Goal: Find specific page/section: Find specific page/section

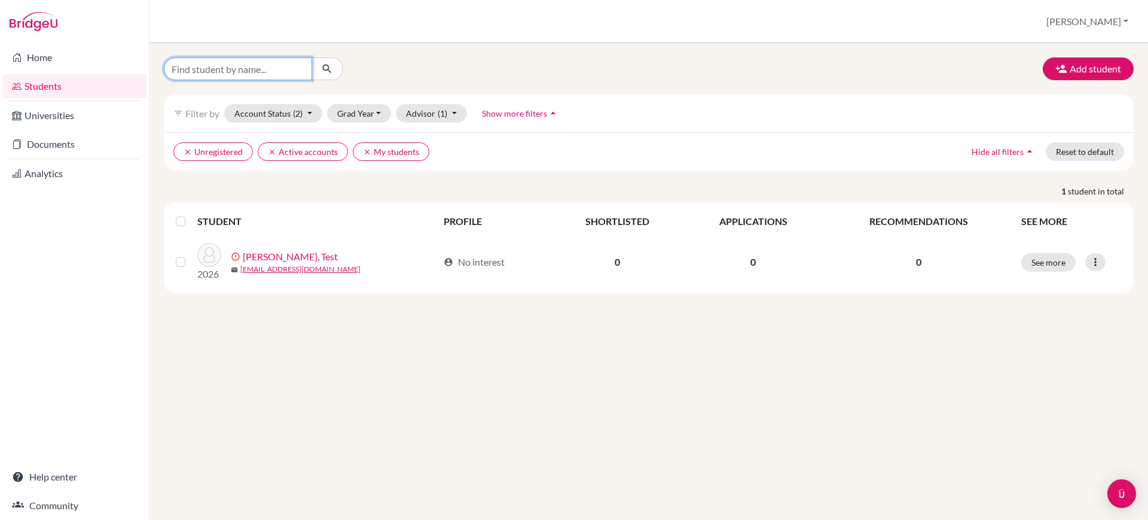
click at [285, 65] on input "Find student by name..." at bounding box center [238, 68] width 148 height 23
type input "[PERSON_NAME]"
click button "submit" at bounding box center [328, 68] width 32 height 23
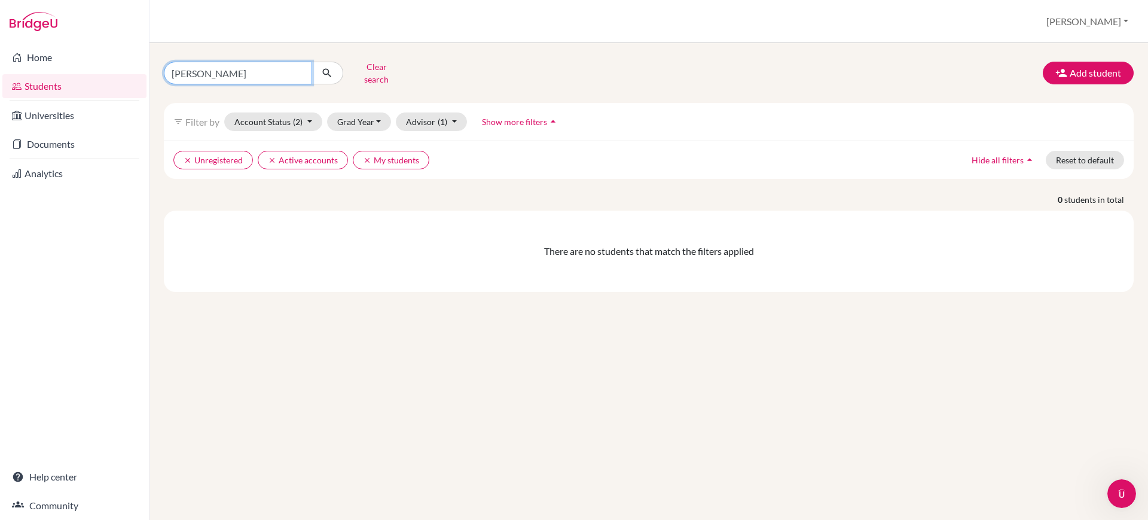
click at [201, 75] on input "[PERSON_NAME]" at bounding box center [238, 73] width 148 height 23
paste input "Shivansh"
type input "Shivansh"
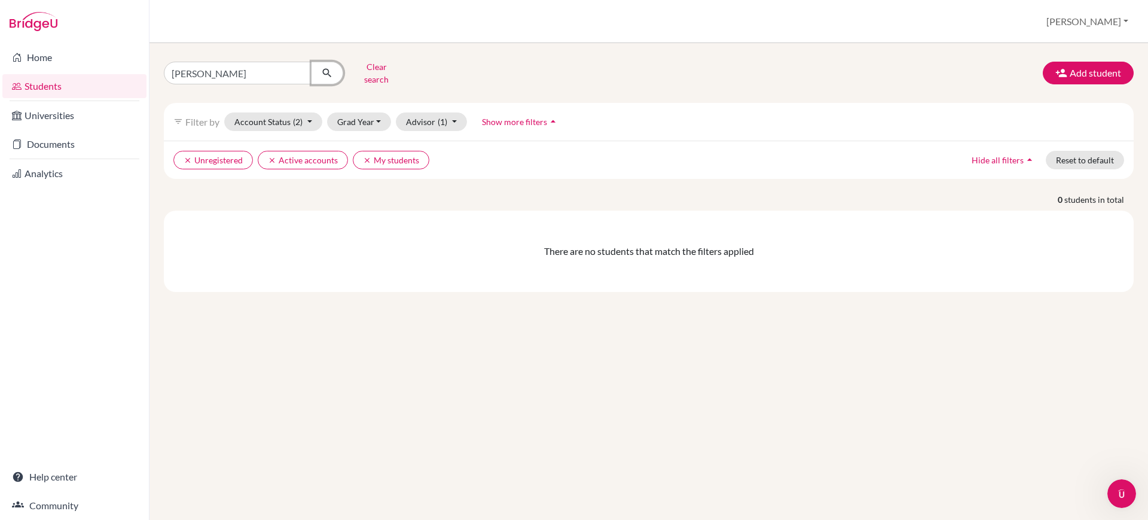
click at [325, 71] on icon "submit" at bounding box center [327, 73] width 12 height 12
click at [193, 74] on input "Shivansh" at bounding box center [238, 73] width 148 height 23
paste input "[PERSON_NAME]"
type input "[PERSON_NAME]"
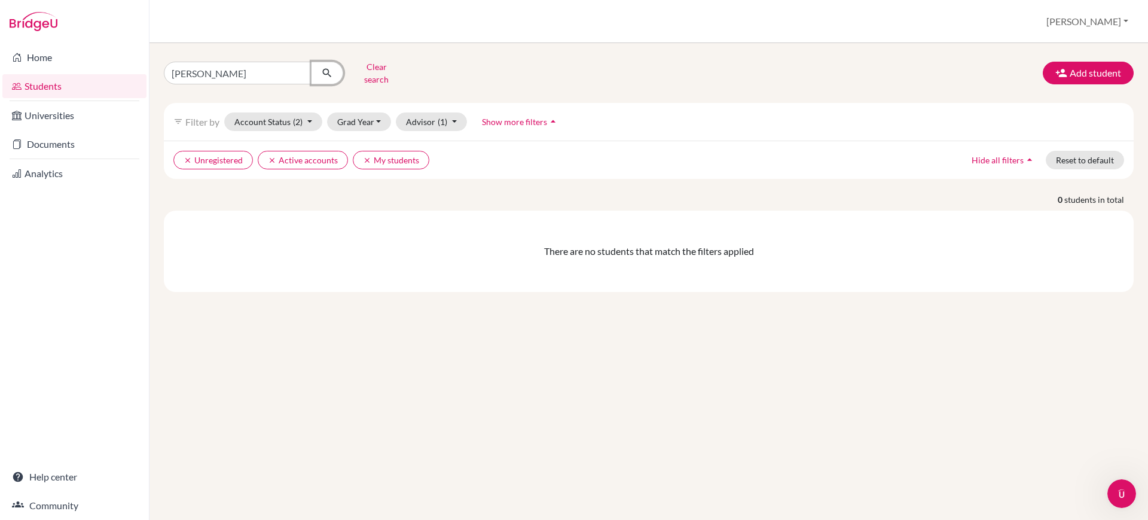
click at [326, 67] on icon "submit" at bounding box center [327, 73] width 12 height 12
click at [96, 58] on link "Home" at bounding box center [74, 57] width 144 height 24
click at [237, 68] on input "[PERSON_NAME]" at bounding box center [238, 73] width 148 height 23
click at [329, 78] on button "submit" at bounding box center [328, 73] width 32 height 23
click at [262, 79] on input "[PERSON_NAME]" at bounding box center [238, 73] width 148 height 23
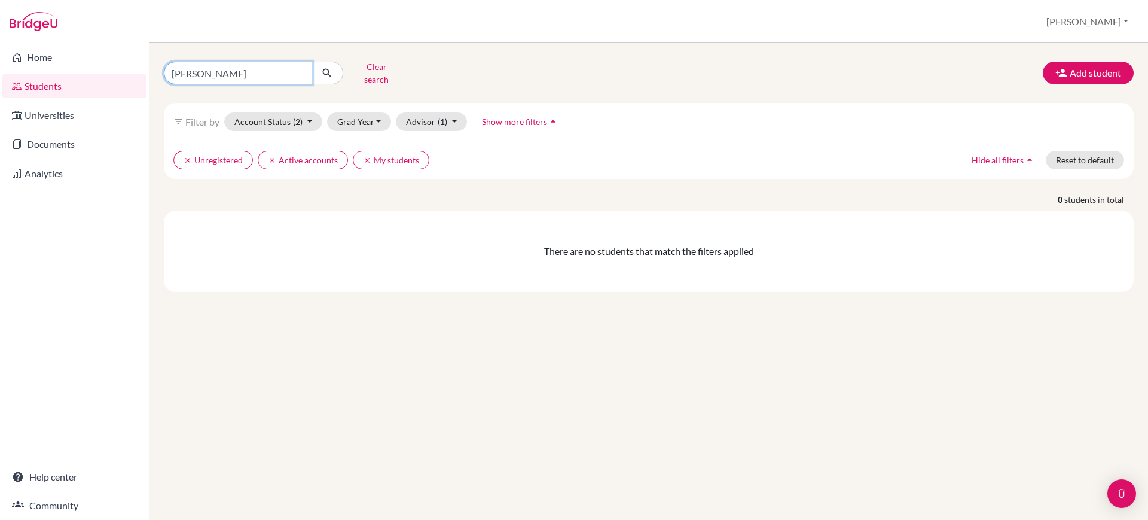
click at [262, 79] on input "[PERSON_NAME]" at bounding box center [238, 73] width 148 height 23
type input "[PERSON_NAME]"
click at [331, 67] on icon "submit" at bounding box center [327, 73] width 12 height 12
click at [369, 118] on button "Grad Year" at bounding box center [359, 121] width 65 height 19
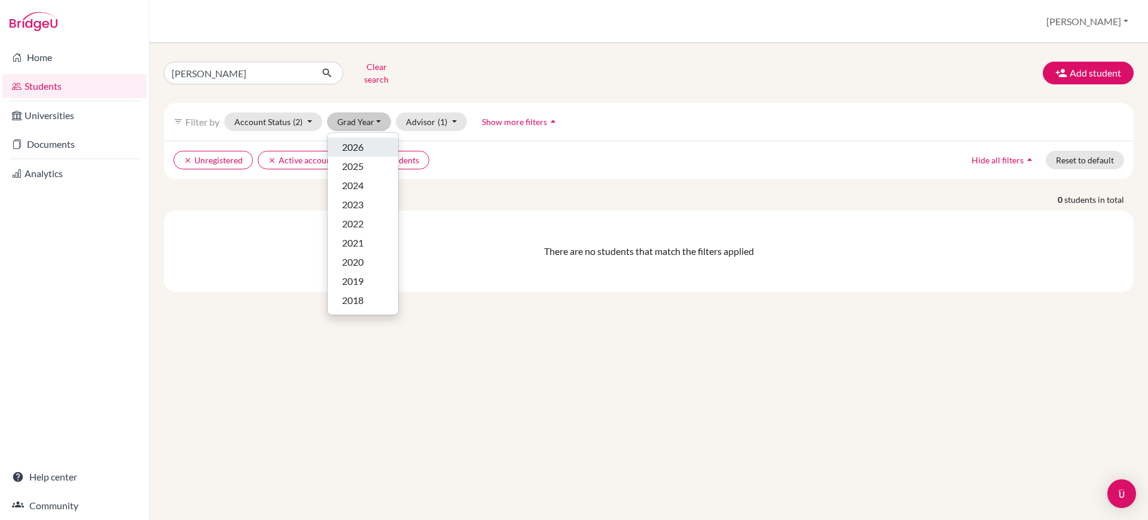
click at [370, 140] on div "2026" at bounding box center [363, 147] width 42 height 14
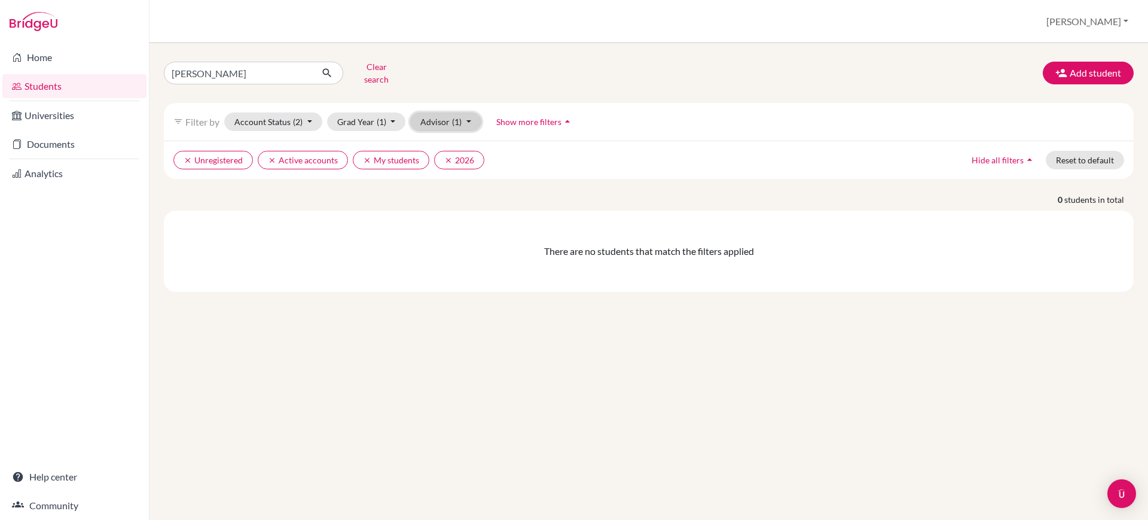
click at [464, 121] on button "Advisor (1)" at bounding box center [445, 121] width 71 height 19
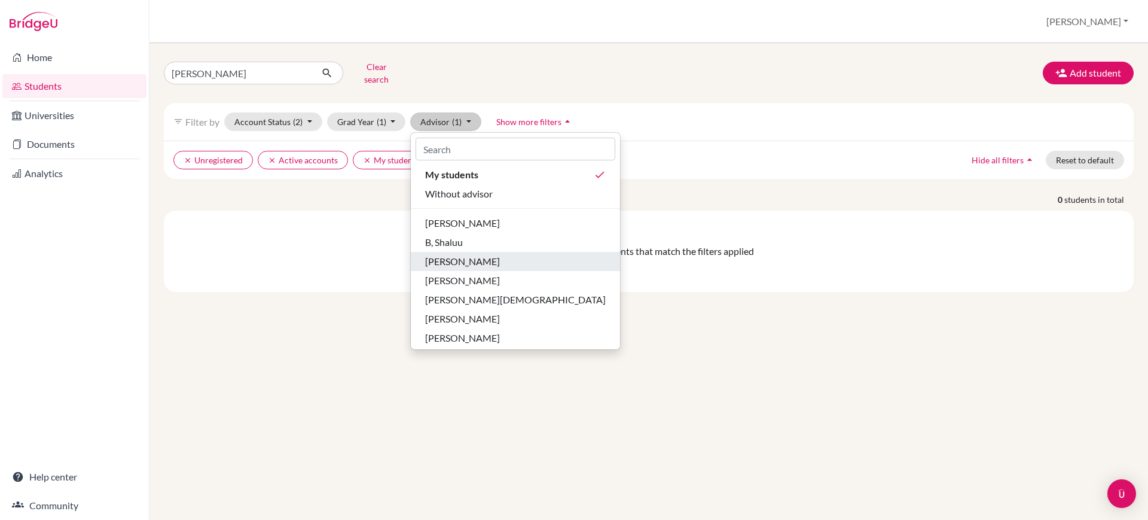
click at [478, 255] on span "[PERSON_NAME]" at bounding box center [462, 261] width 75 height 14
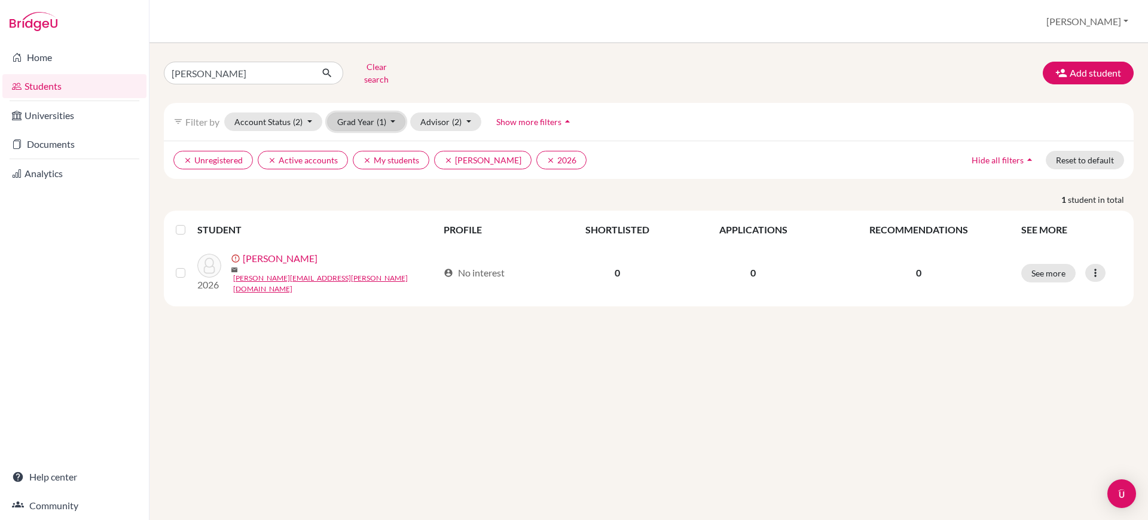
click at [375, 120] on button "Grad Year (1)" at bounding box center [366, 121] width 79 height 19
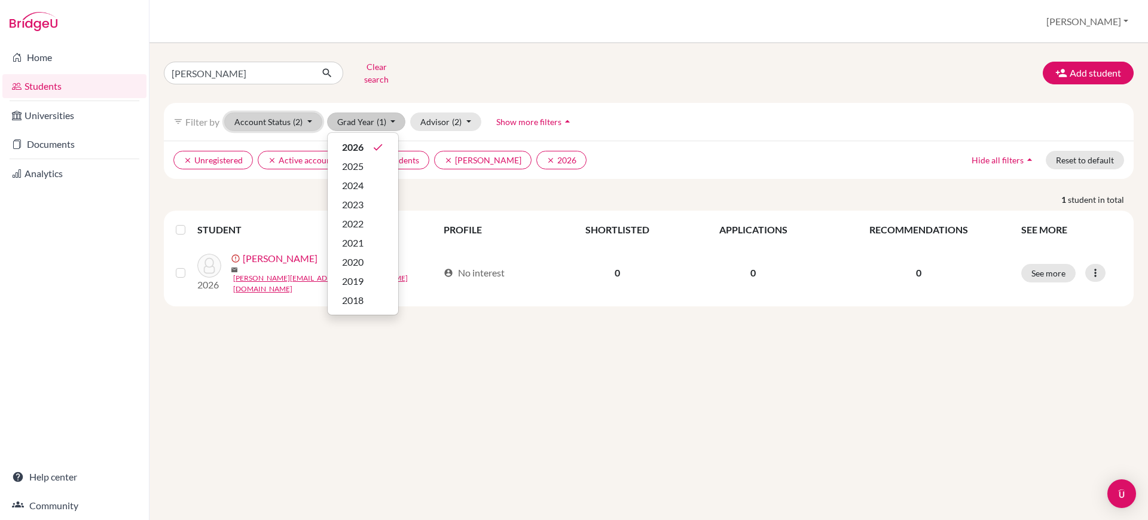
click at [304, 115] on button "Account Status (2)" at bounding box center [273, 121] width 98 height 19
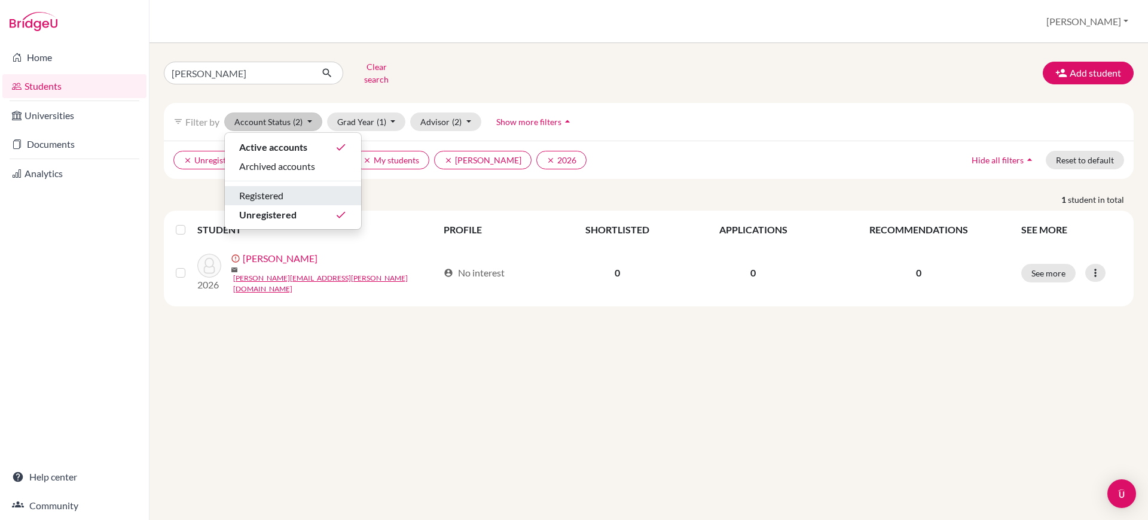
click at [340, 190] on div "Registered" at bounding box center [293, 195] width 108 height 14
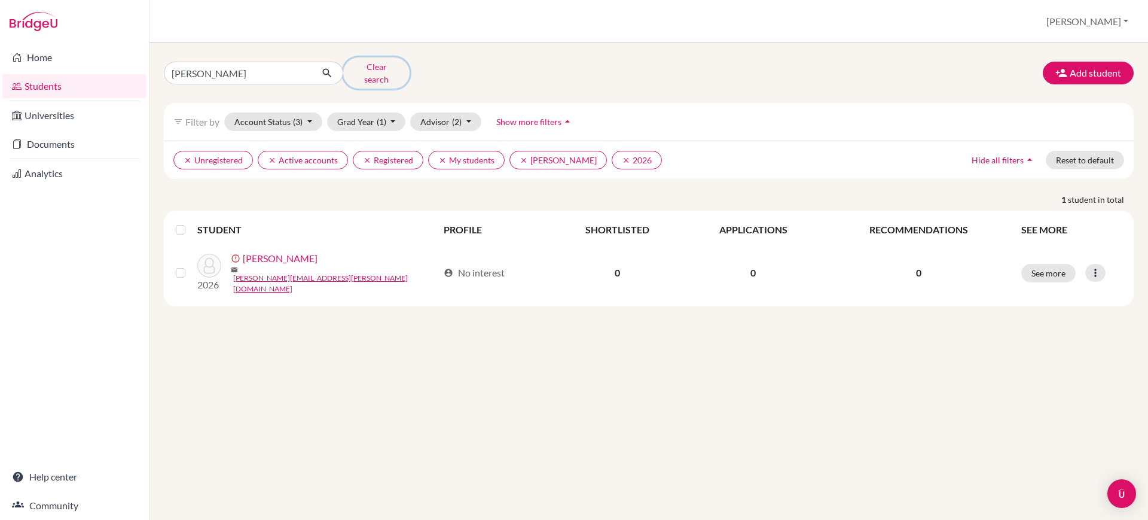
click at [363, 72] on button "Clear search" at bounding box center [376, 72] width 66 height 31
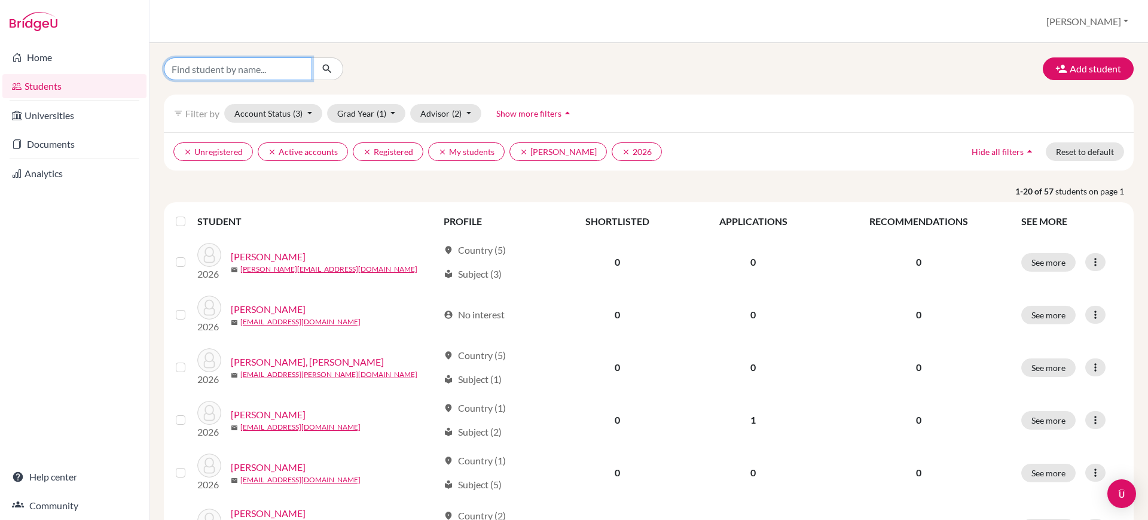
click at [255, 74] on input "Find student by name..." at bounding box center [238, 68] width 148 height 23
type input "[PERSON_NAME]"
click at [321, 71] on icon "submit" at bounding box center [327, 69] width 12 height 12
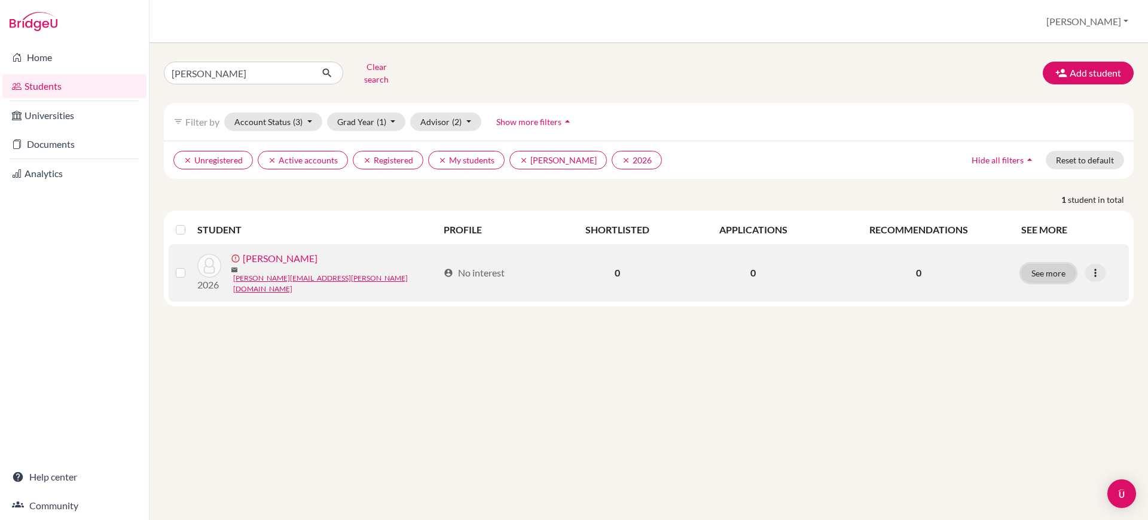
click at [1051, 268] on button "See more" at bounding box center [1048, 273] width 54 height 19
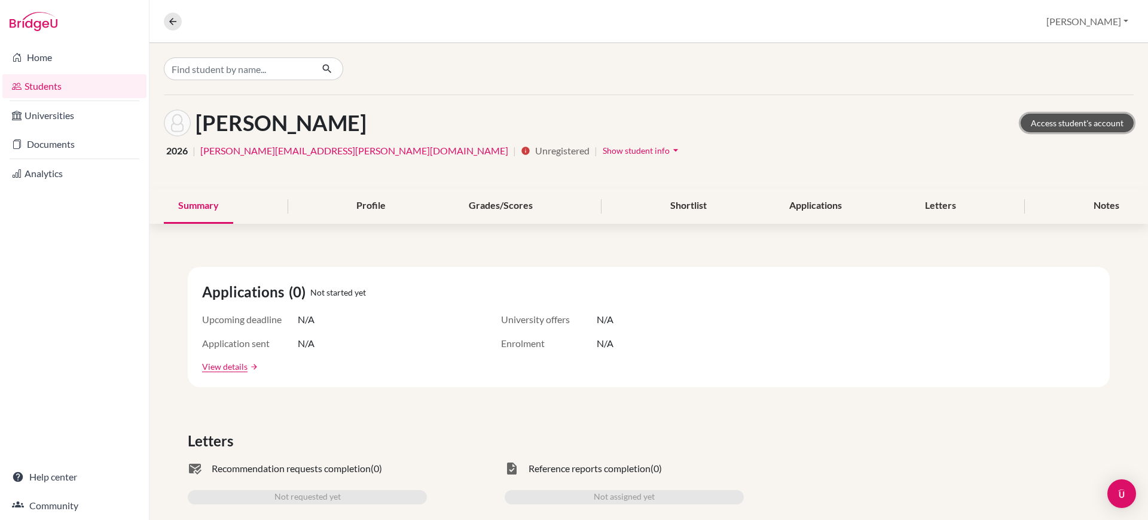
click at [1068, 117] on link "Access student's account" at bounding box center [1077, 123] width 113 height 19
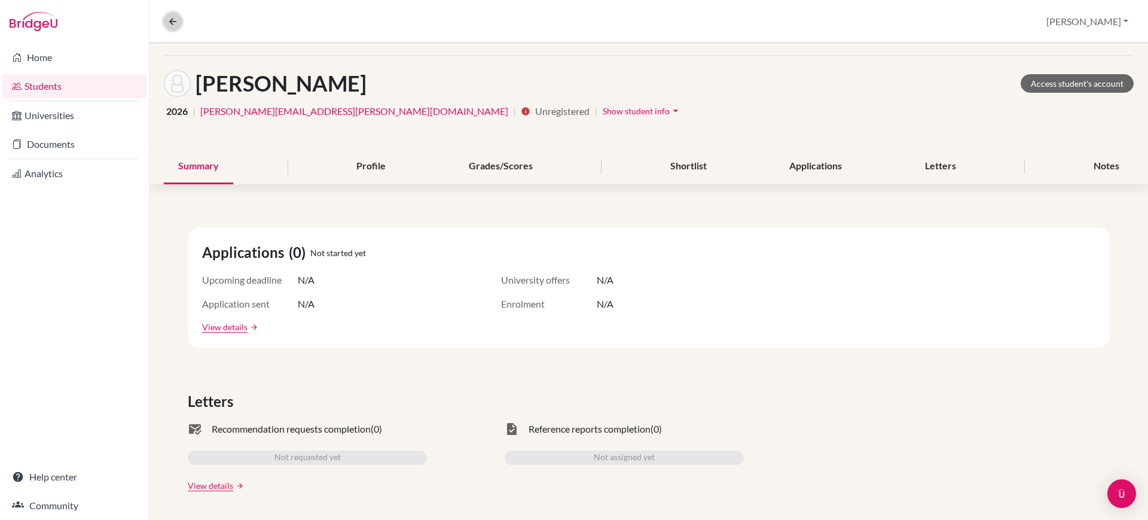
click at [170, 23] on icon at bounding box center [172, 21] width 11 height 11
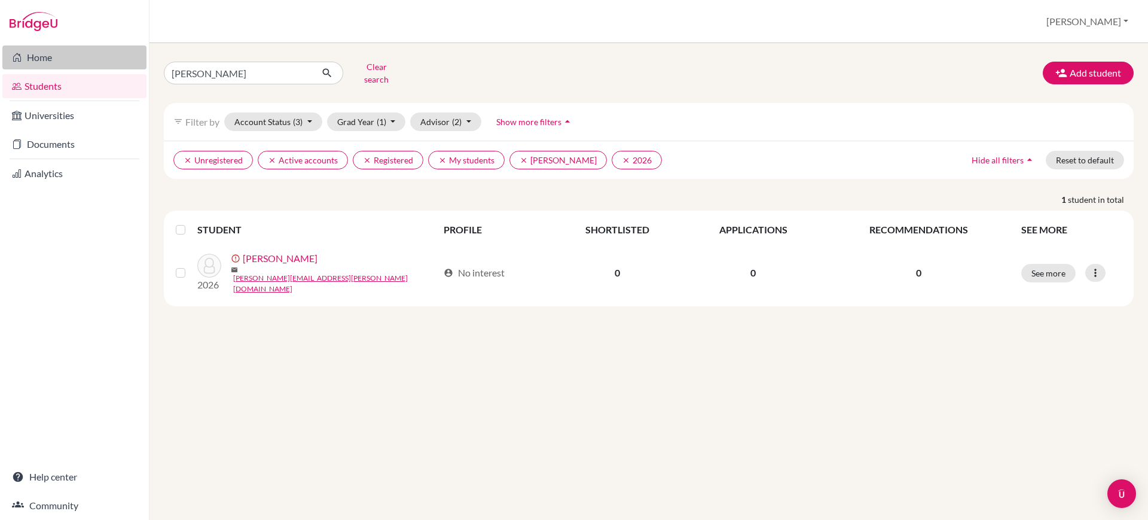
click at [88, 54] on link "Home" at bounding box center [74, 57] width 144 height 24
click at [354, 71] on button "Clear search" at bounding box center [376, 72] width 66 height 31
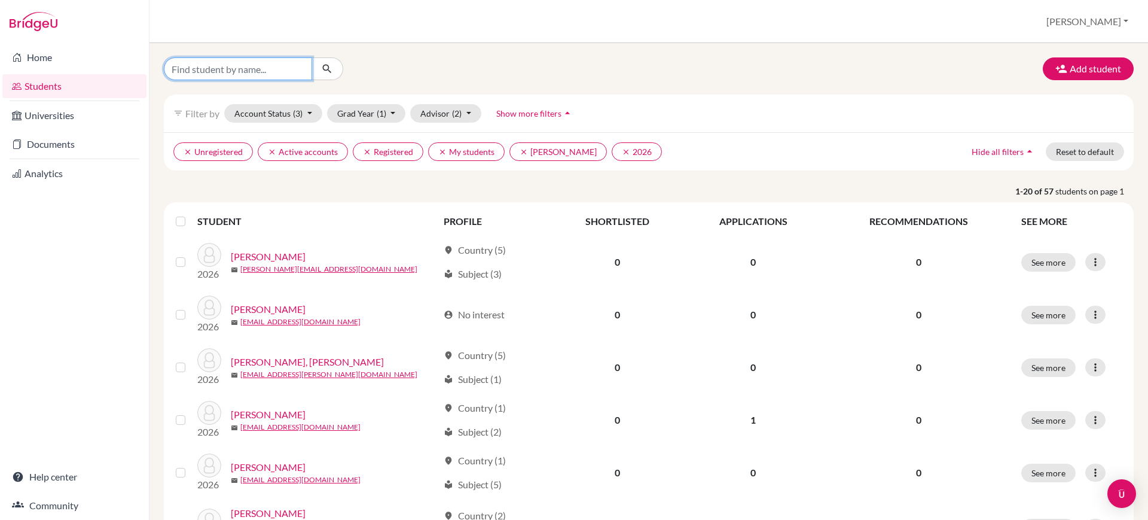
click at [268, 74] on input "Find student by name..." at bounding box center [238, 68] width 148 height 23
type input "[PERSON_NAME]"
click at [332, 61] on button "submit" at bounding box center [328, 68] width 32 height 23
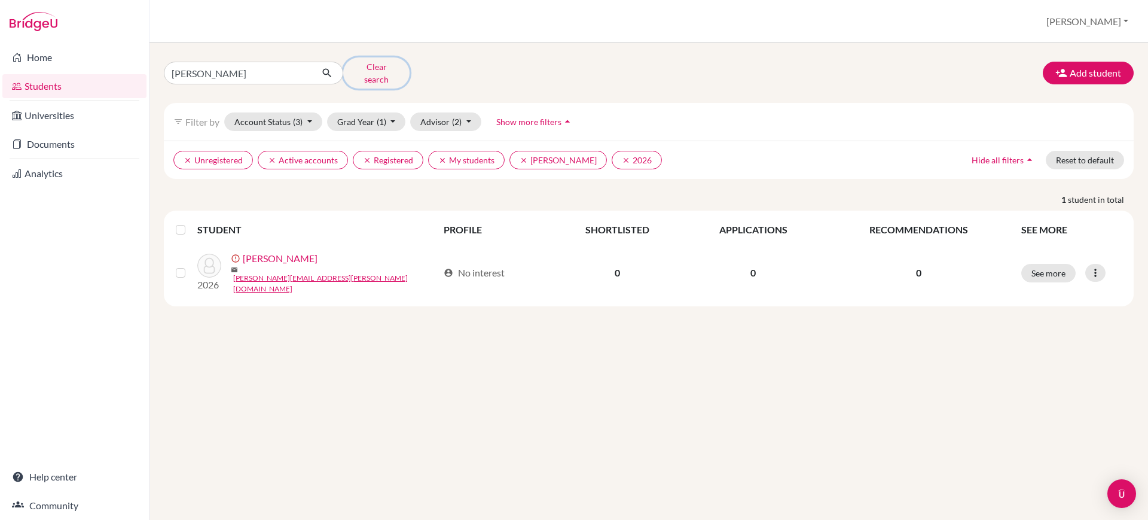
click at [393, 65] on button "Clear search" at bounding box center [376, 72] width 66 height 31
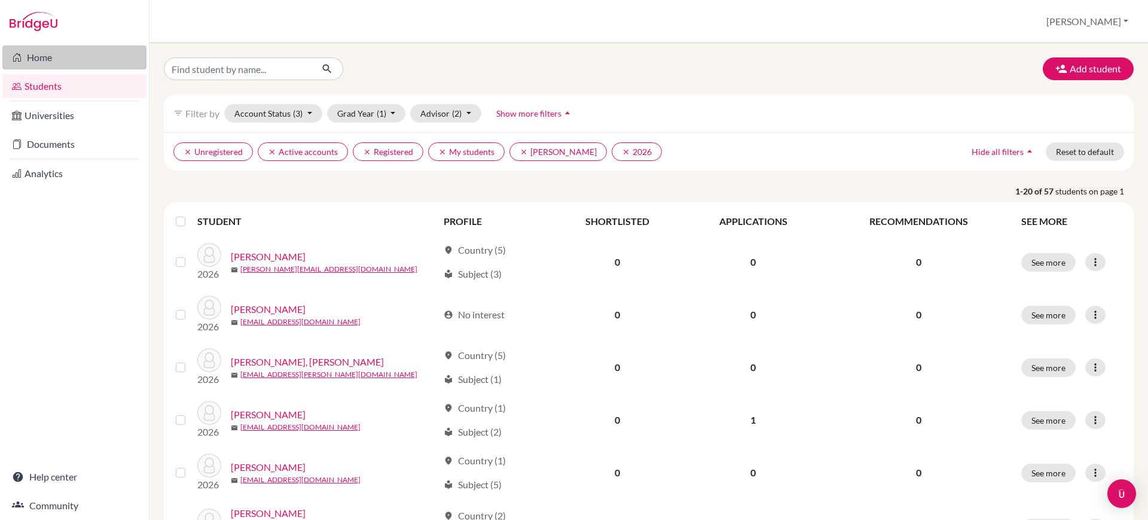
click at [112, 57] on link "Home" at bounding box center [74, 57] width 144 height 24
